Goal: Task Accomplishment & Management: Use online tool/utility

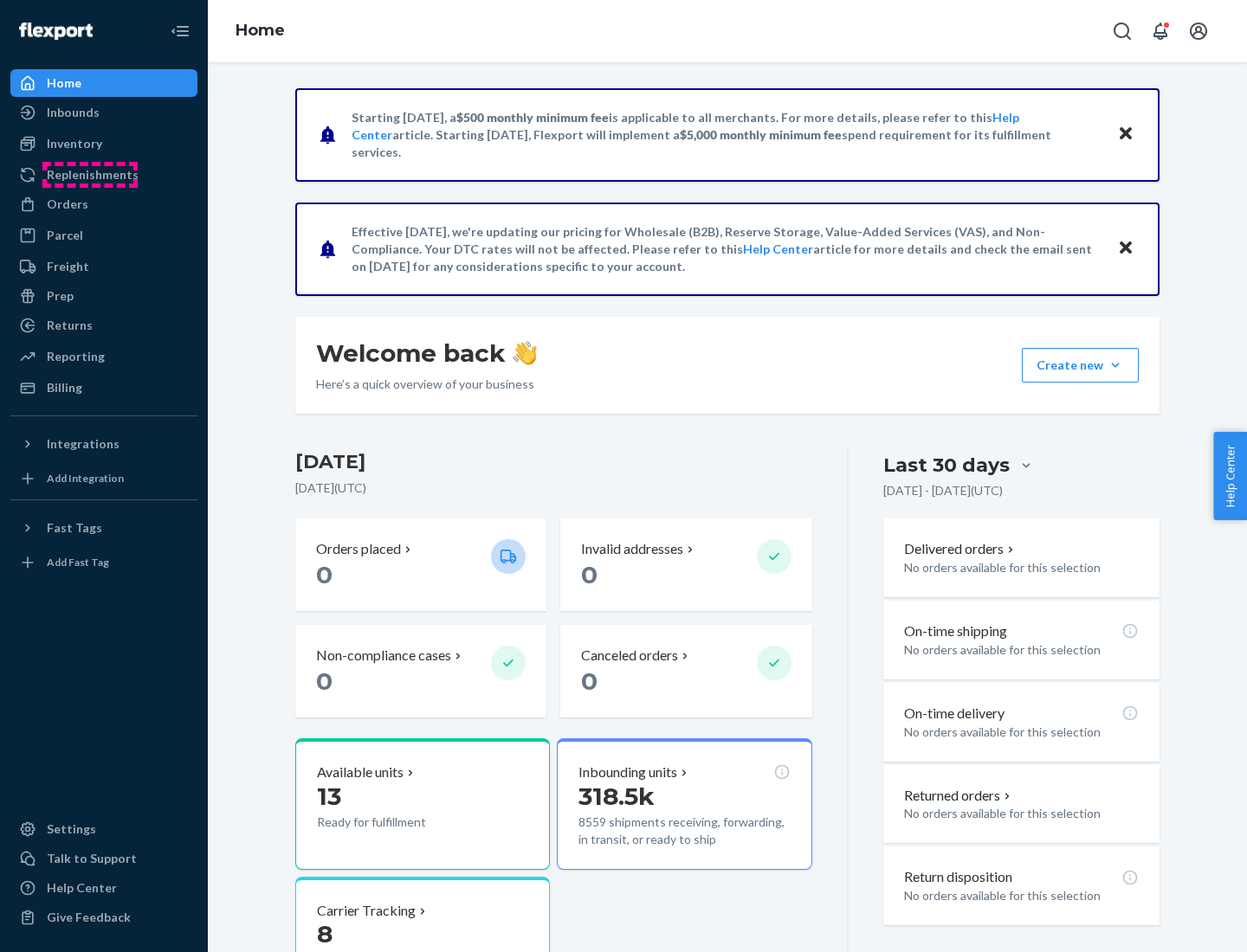
click at [90, 175] on div "Replenishments" at bounding box center [93, 175] width 92 height 17
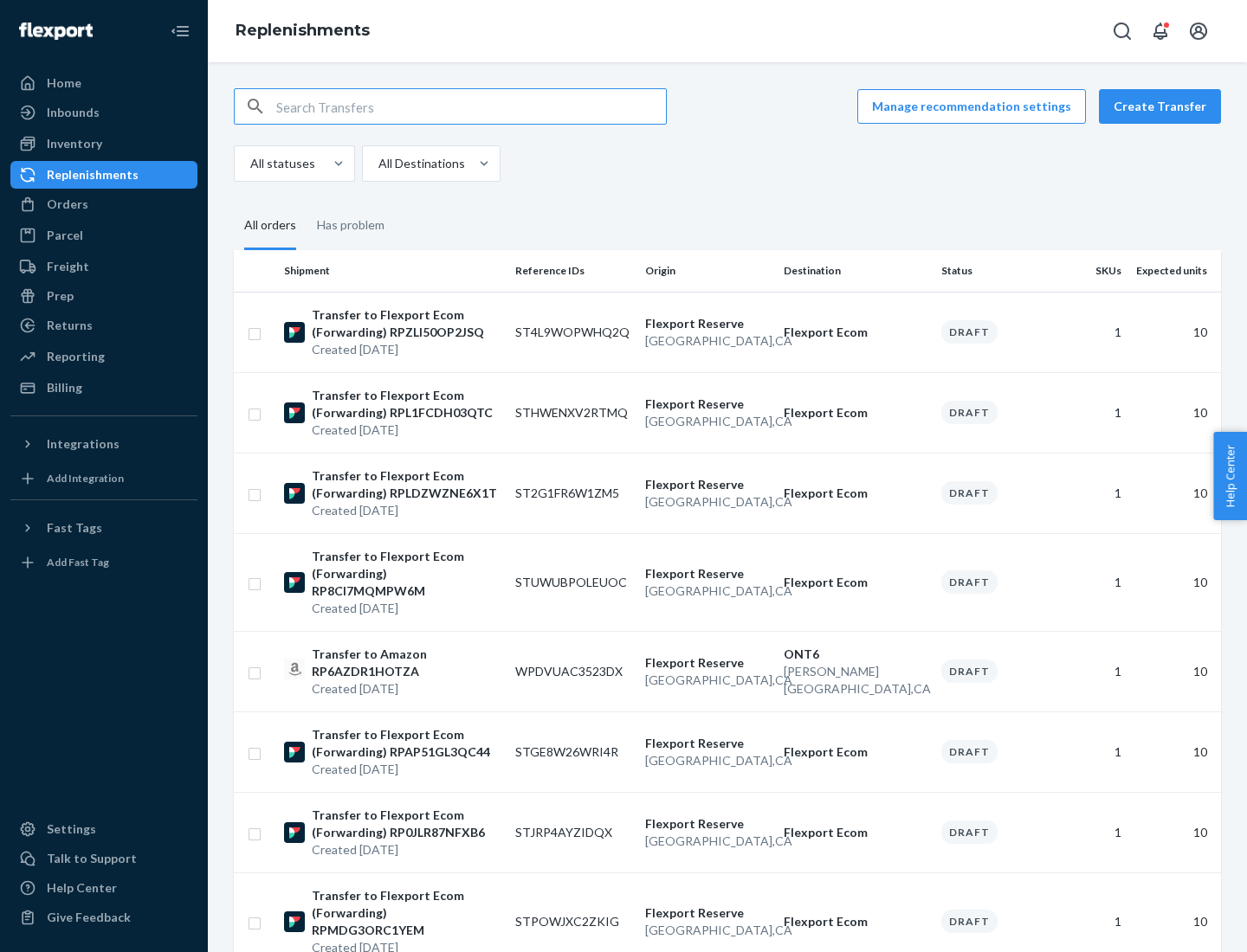
click at [1164, 106] on button "Create Transfer" at bounding box center [1160, 106] width 122 height 34
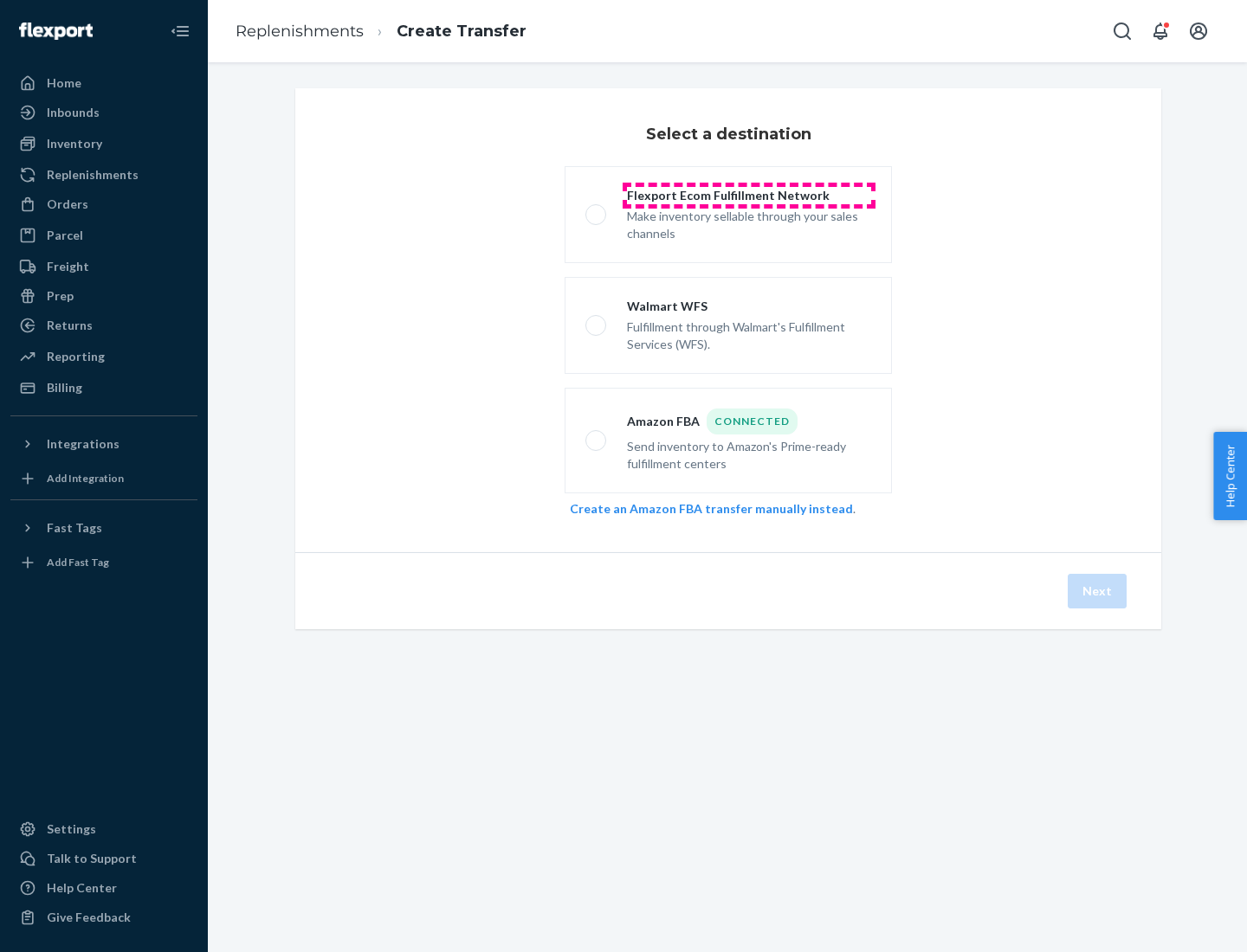
click at [749, 196] on div "Flexport Ecom Fulfillment Network" at bounding box center [748, 195] width 244 height 17
click at [597, 210] on input "Flexport Ecom Fulfillment Network Make inventory sellable through your sales ch…" at bounding box center [591, 215] width 11 height 11
radio input "true"
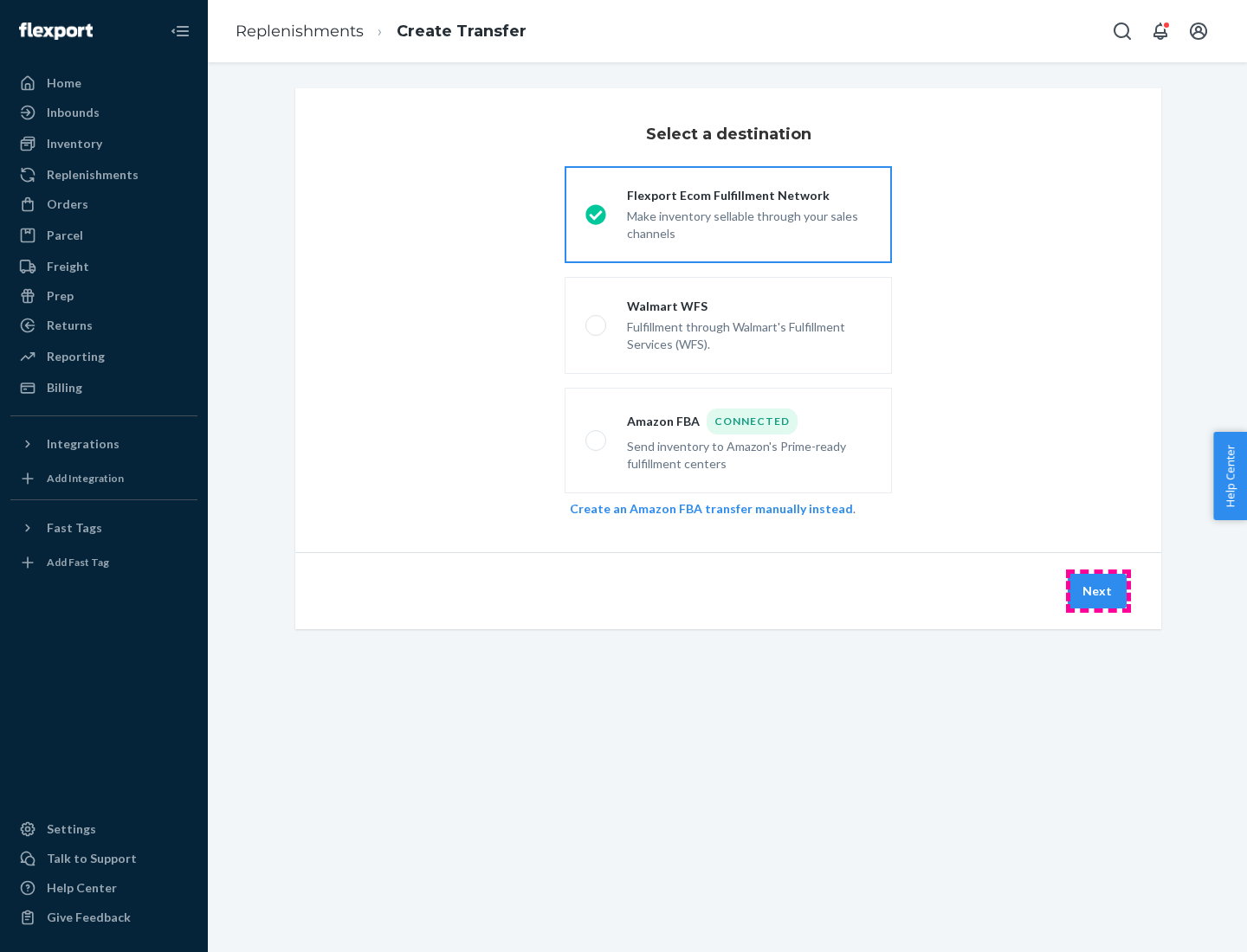
click at [1098, 591] on button "Next" at bounding box center [1098, 591] width 59 height 34
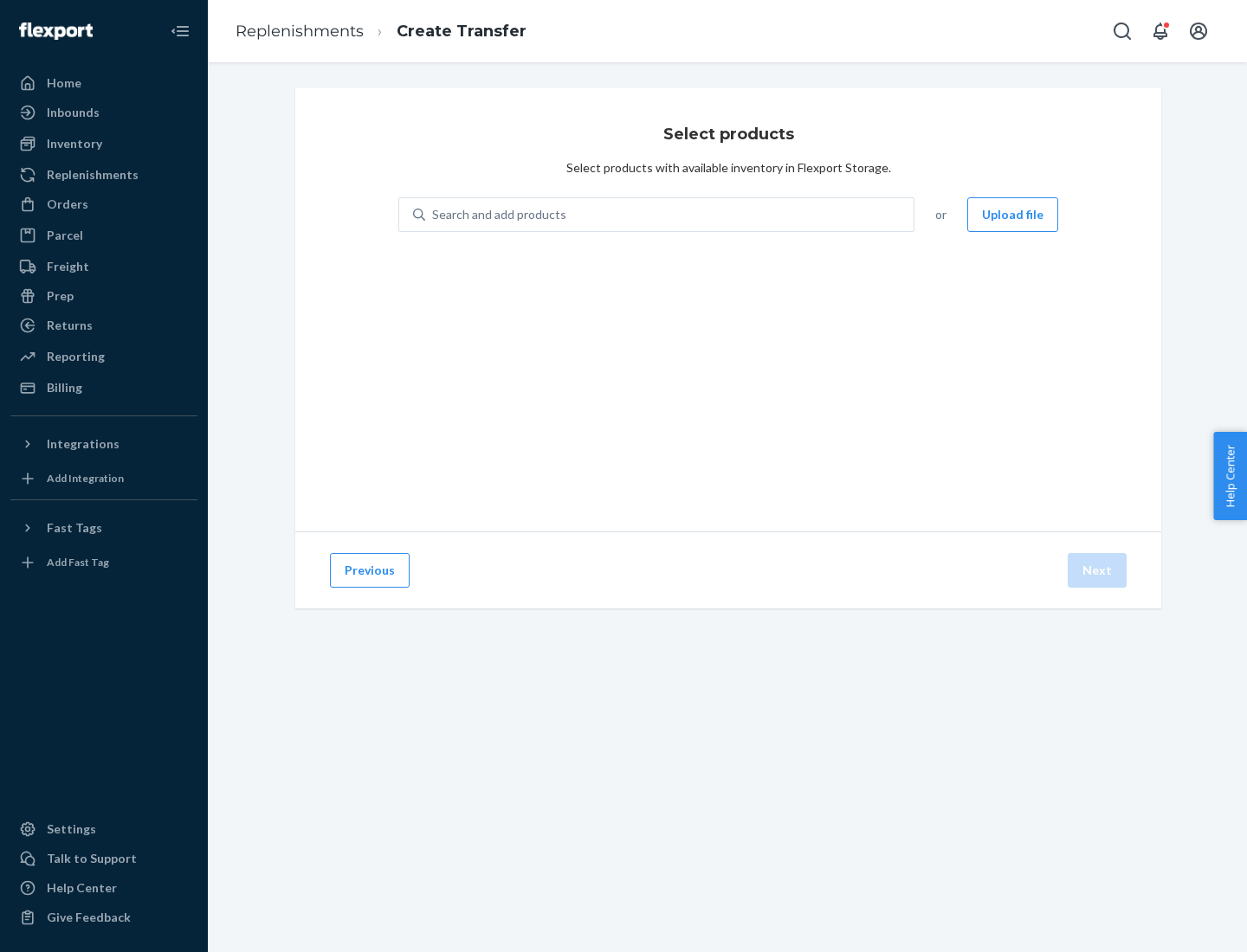
click at [1014, 214] on button "Upload file" at bounding box center [1013, 214] width 91 height 34
